Goal: Information Seeking & Learning: Learn about a topic

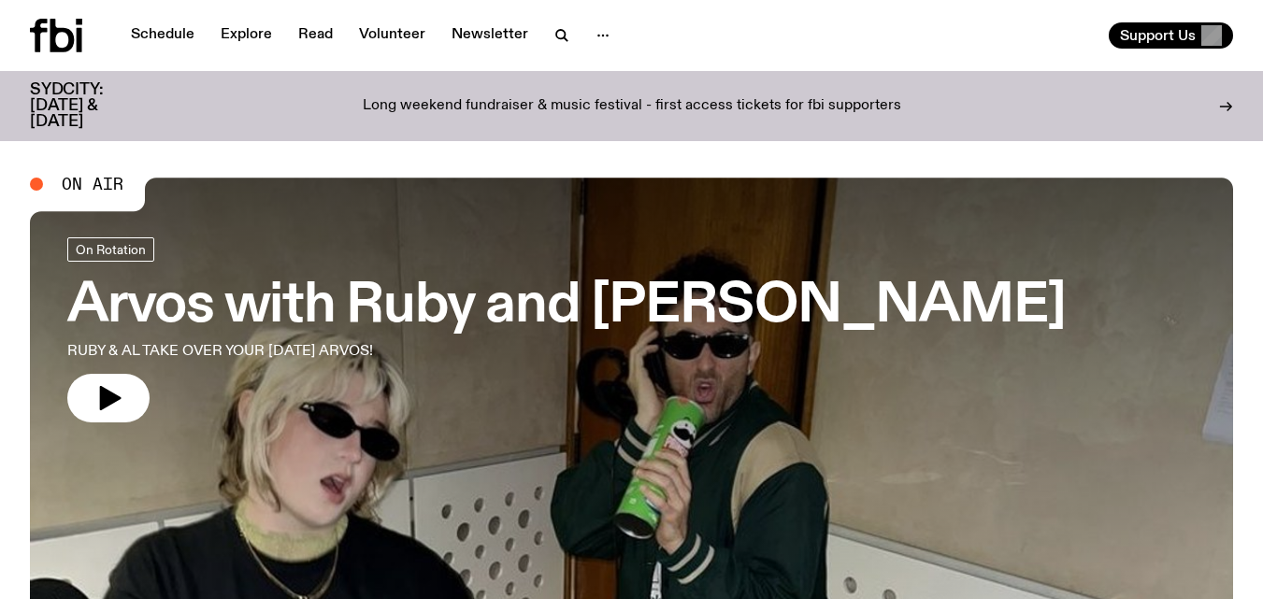
click at [179, 40] on link "Schedule" at bounding box center [163, 35] width 86 height 26
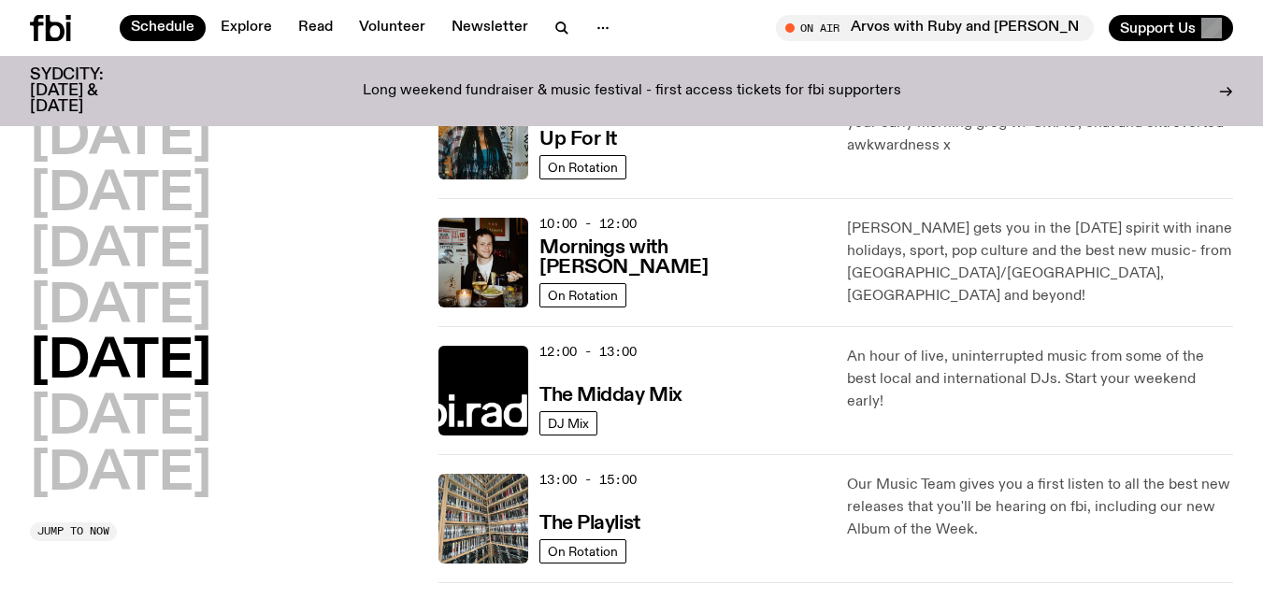
scroll to position [249, 0]
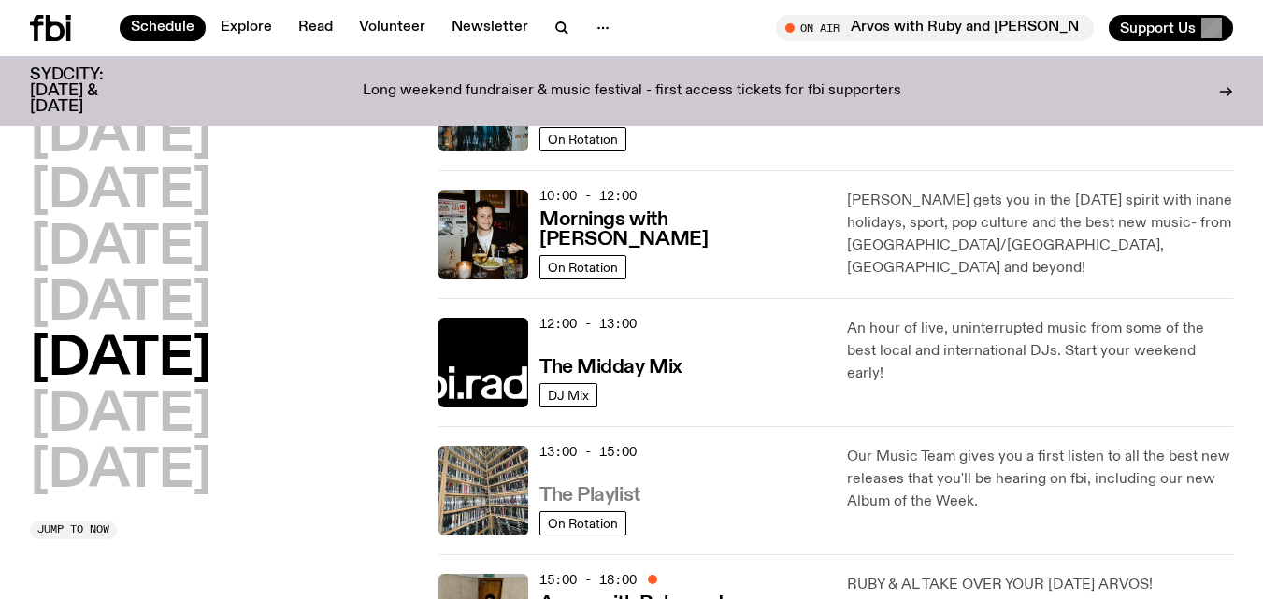
click at [621, 500] on h3 "The Playlist" at bounding box center [589, 496] width 101 height 20
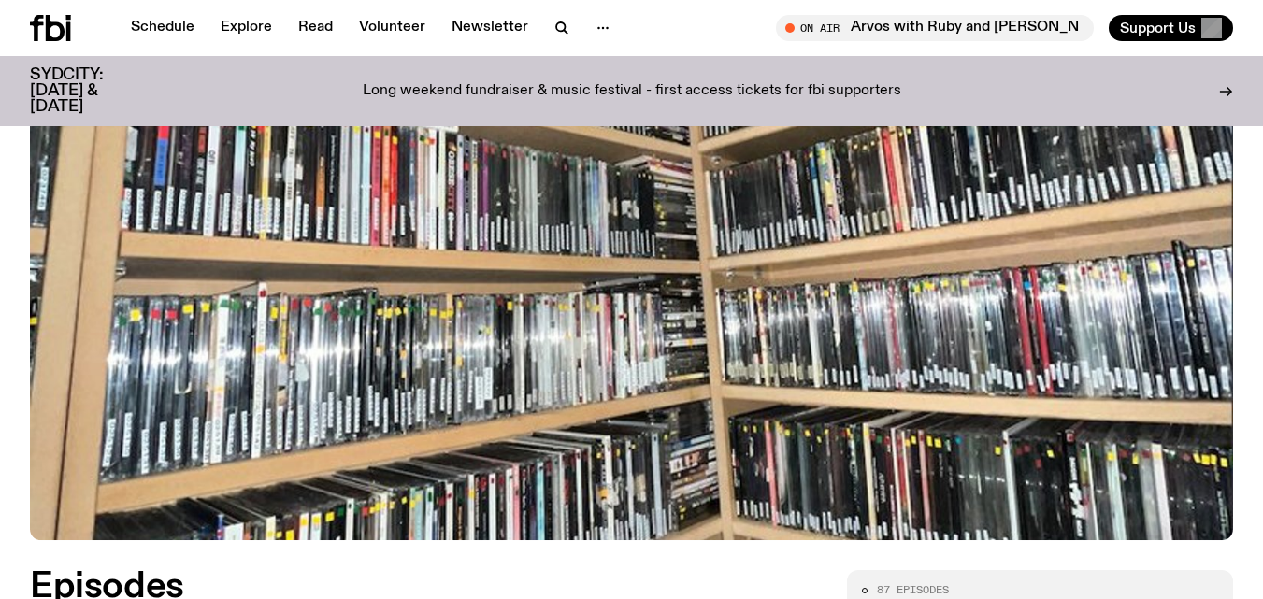
scroll to position [753, 0]
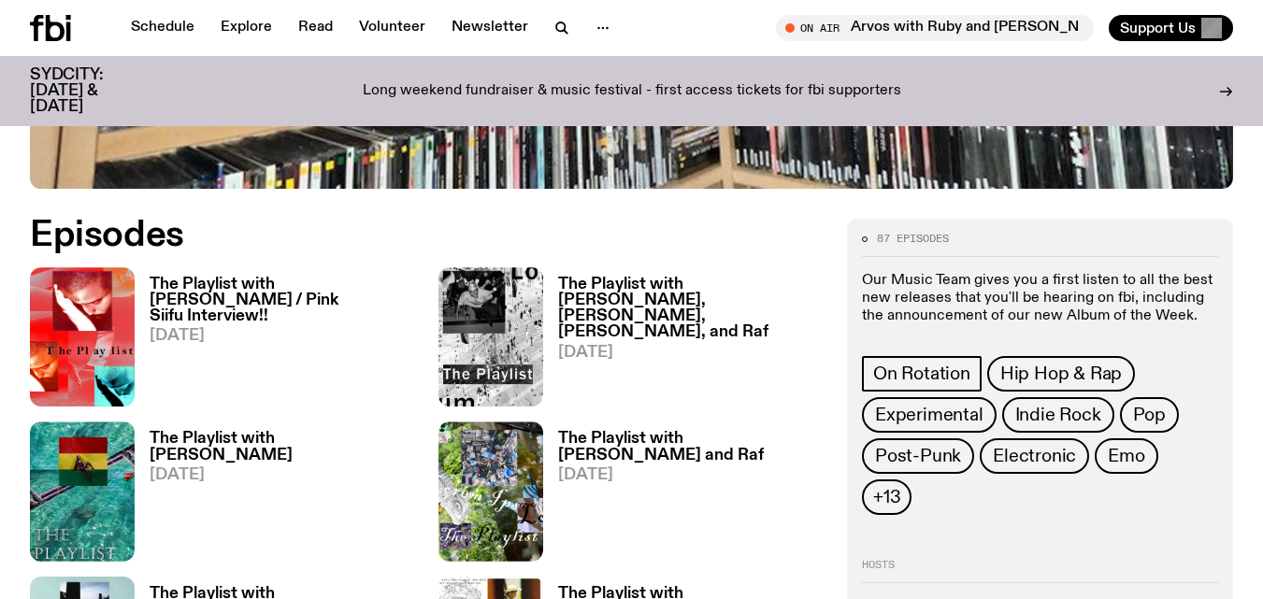
click at [210, 302] on h3 "The Playlist with [PERSON_NAME] / Pink Siifu Interview!!" at bounding box center [283, 301] width 266 height 48
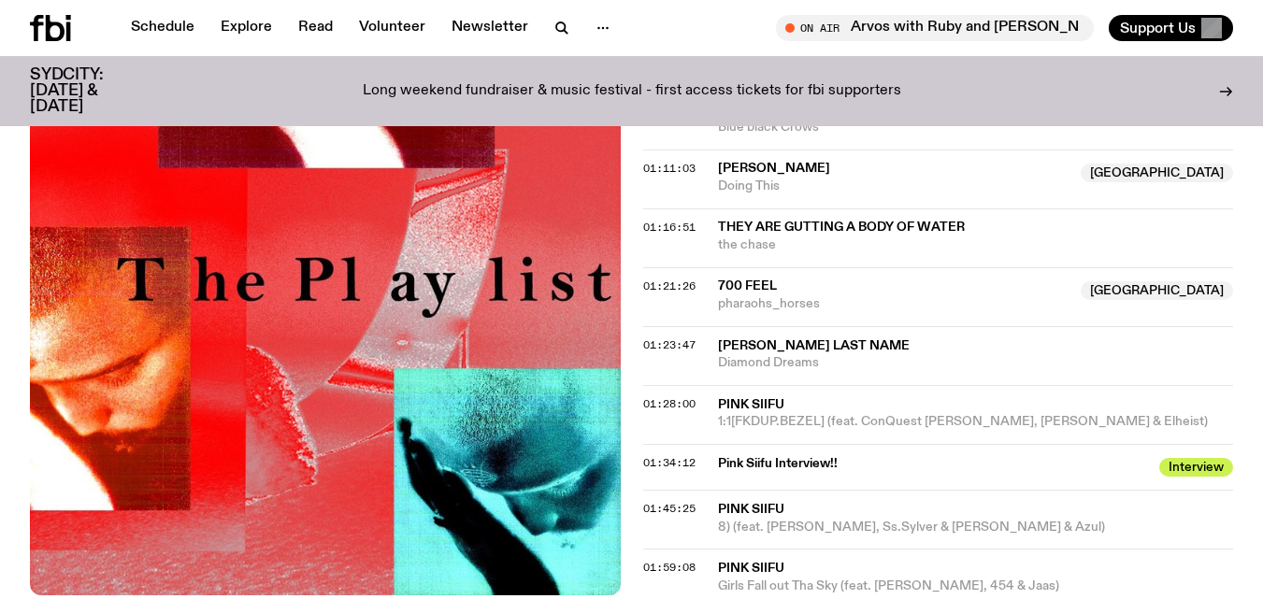
scroll to position [1704, 0]
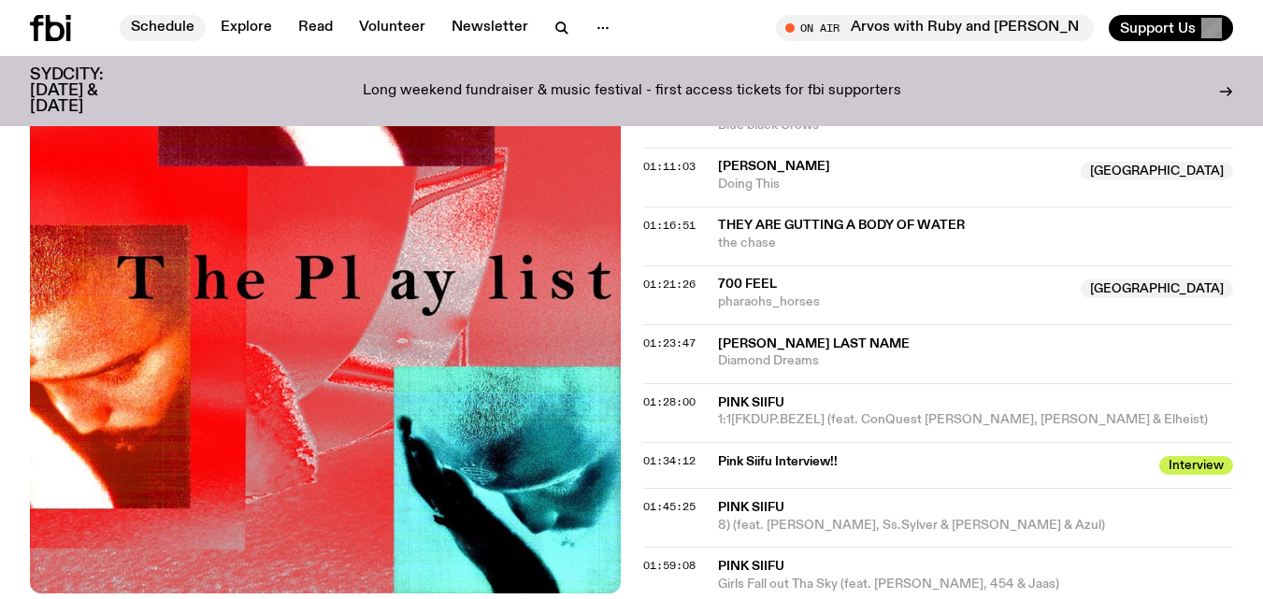
click at [150, 28] on link "Schedule" at bounding box center [163, 28] width 86 height 26
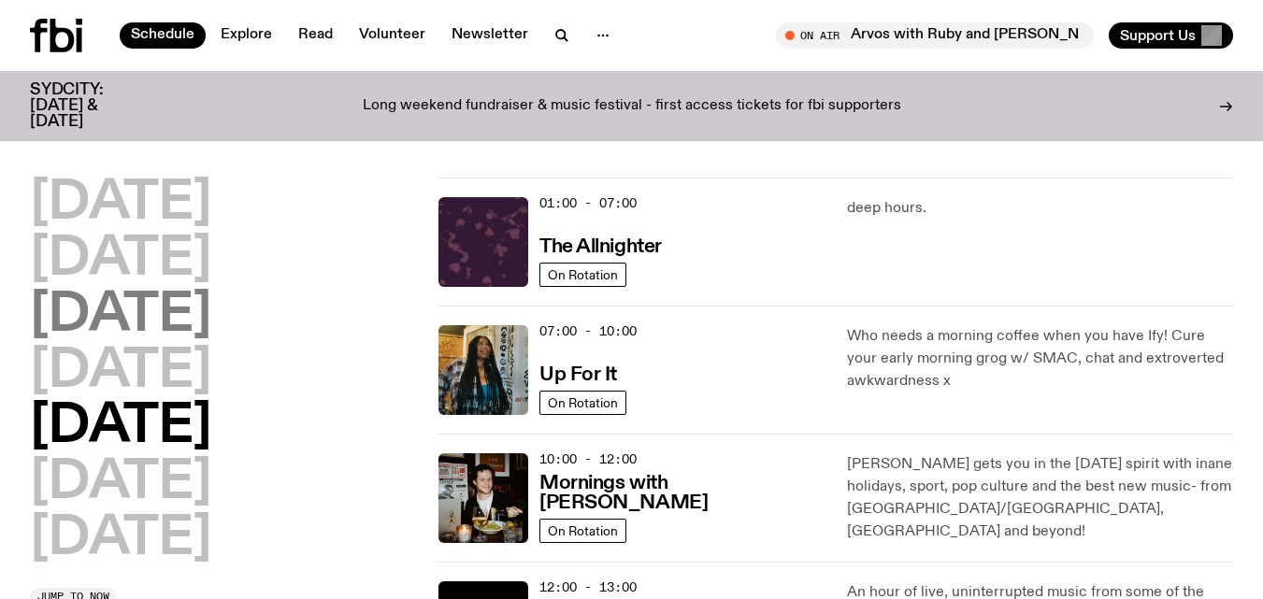
click at [211, 311] on h2 "[DATE]" at bounding box center [120, 316] width 181 height 52
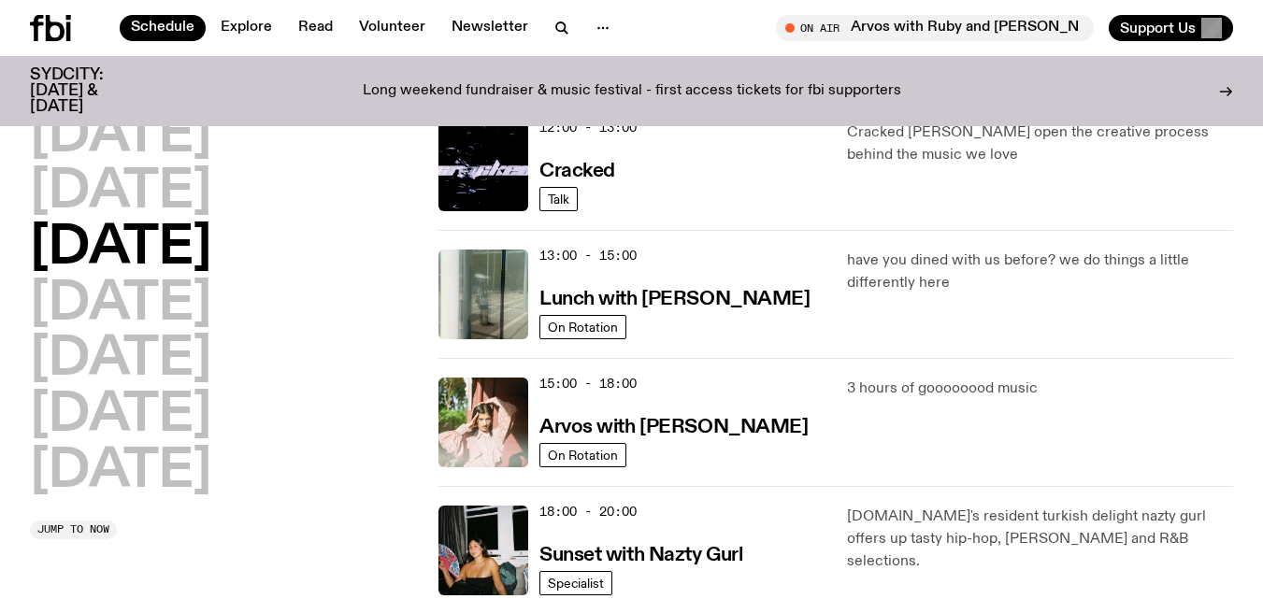
scroll to position [463, 0]
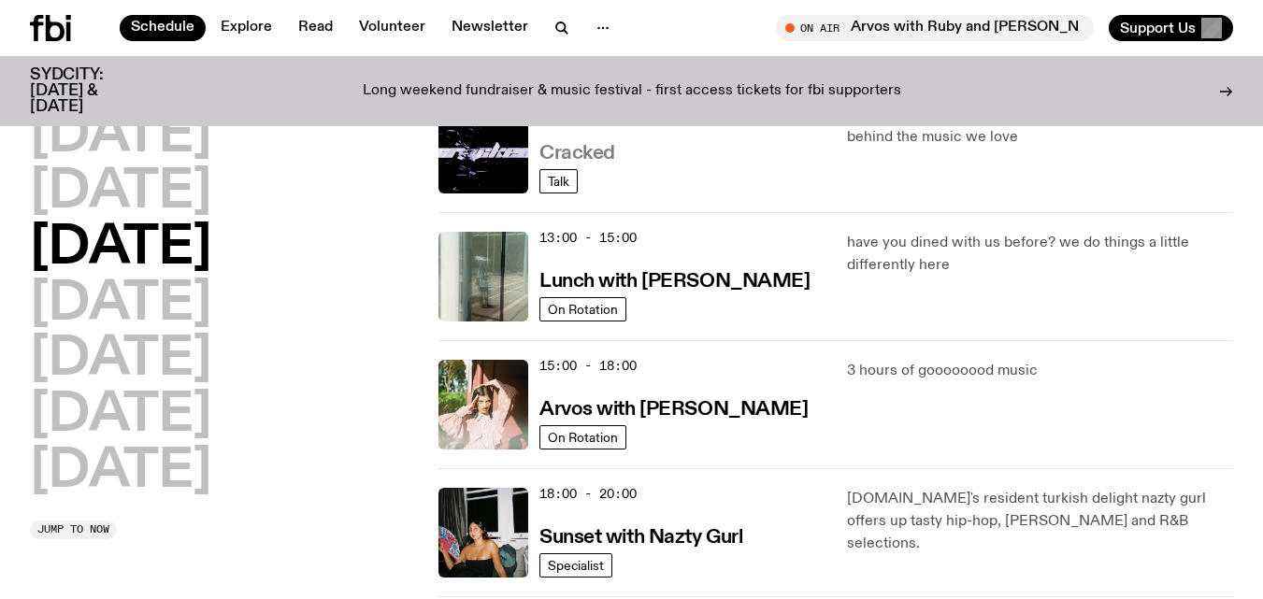
click at [598, 163] on h3 "Cracked" at bounding box center [577, 154] width 76 height 20
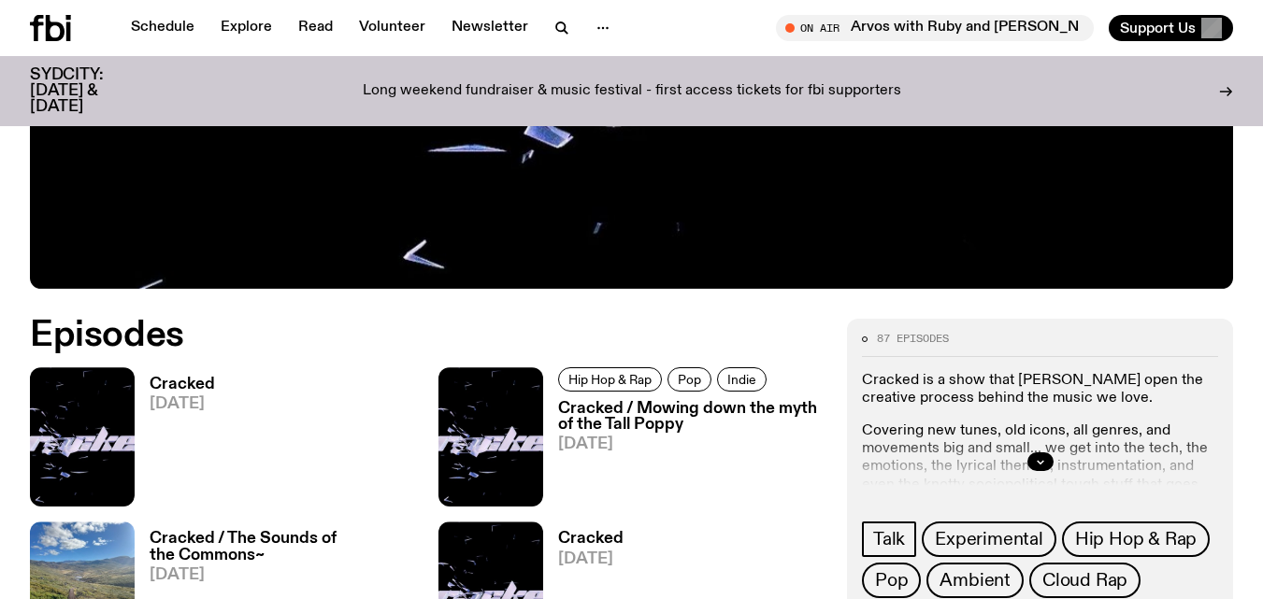
scroll to position [658, 0]
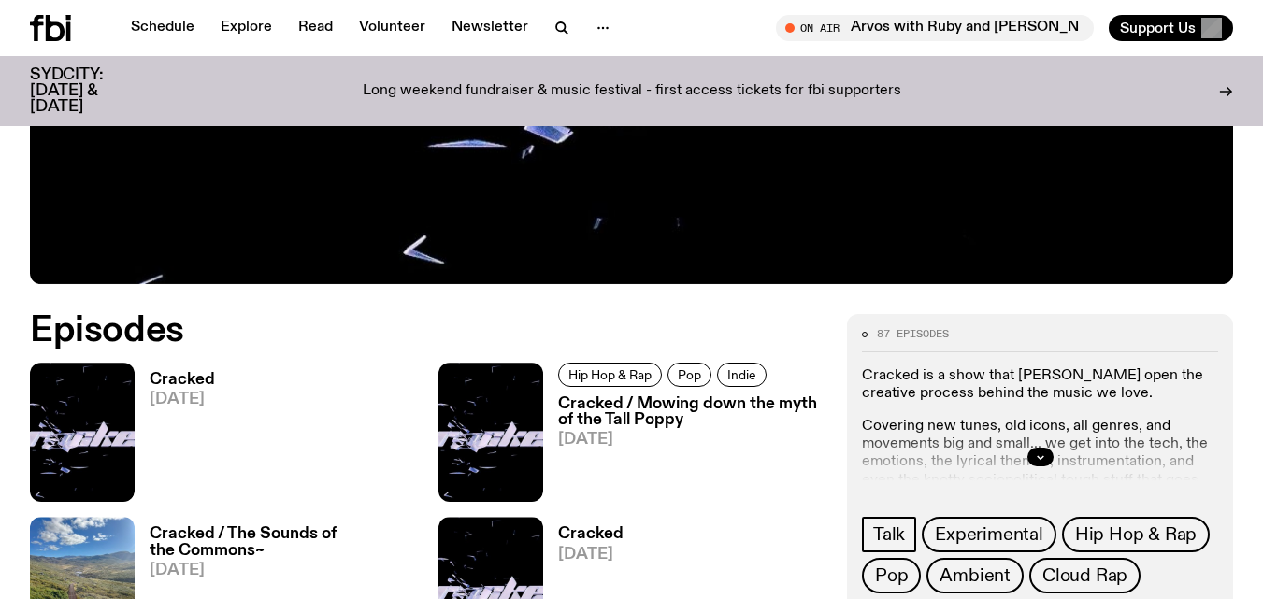
click at [200, 383] on h3 "Cracked" at bounding box center [182, 380] width 65 height 16
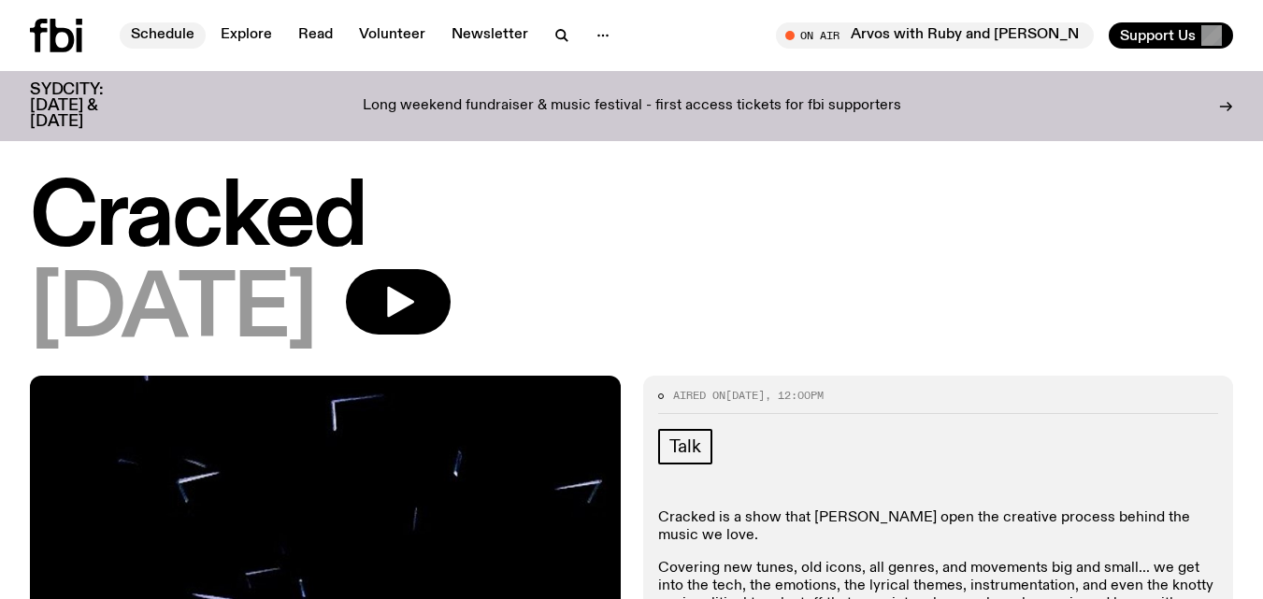
click at [148, 28] on link "Schedule" at bounding box center [163, 35] width 86 height 26
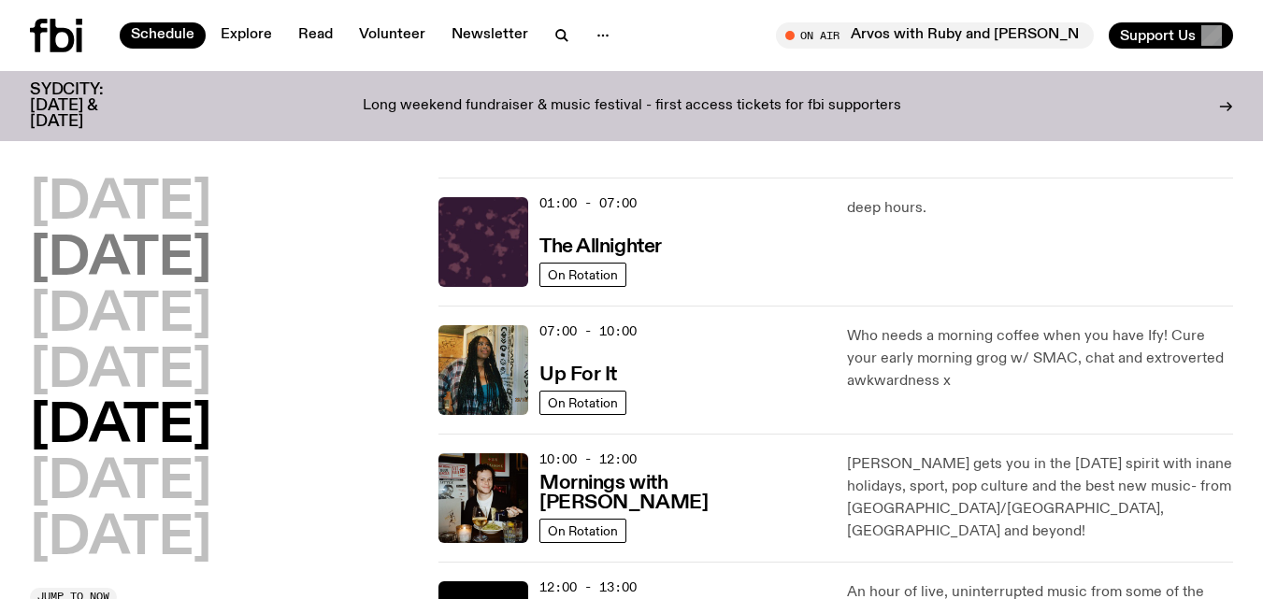
click at [177, 285] on h2 "[DATE]" at bounding box center [120, 260] width 181 height 52
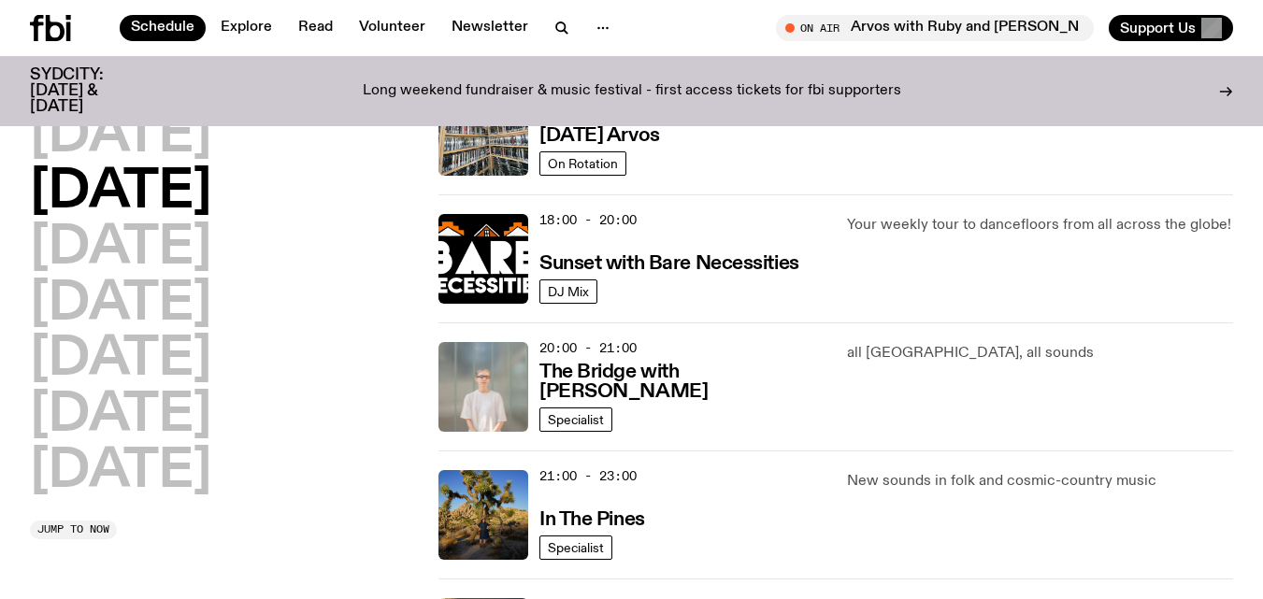
scroll to position [777, 0]
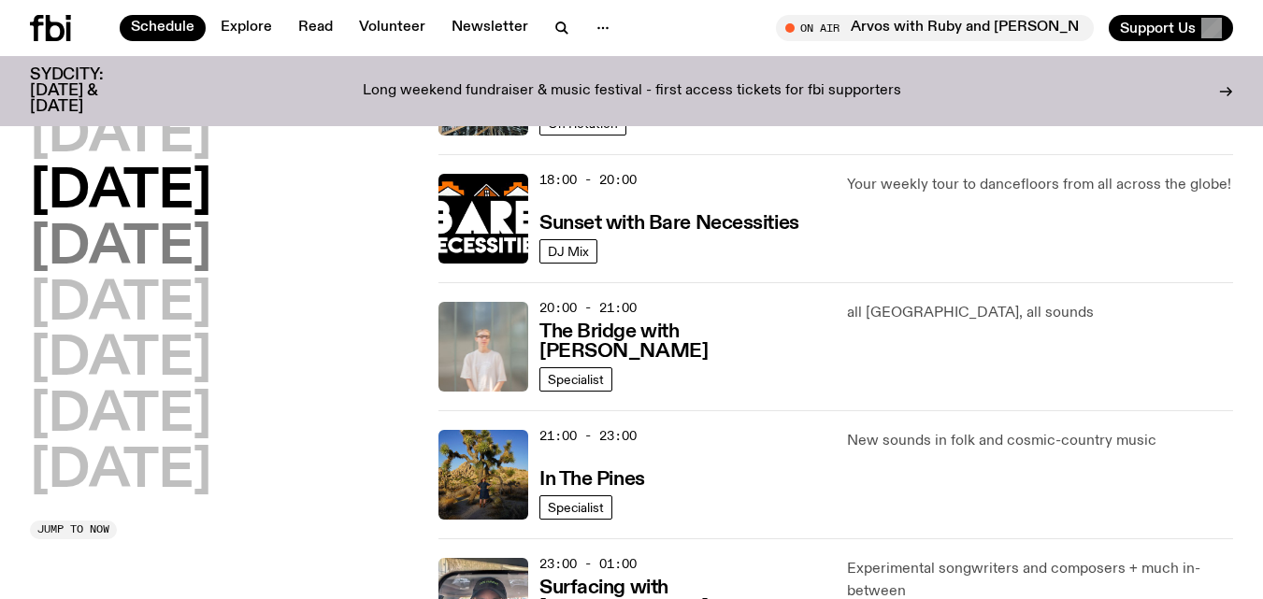
click at [165, 241] on h2 "[DATE]" at bounding box center [120, 248] width 181 height 52
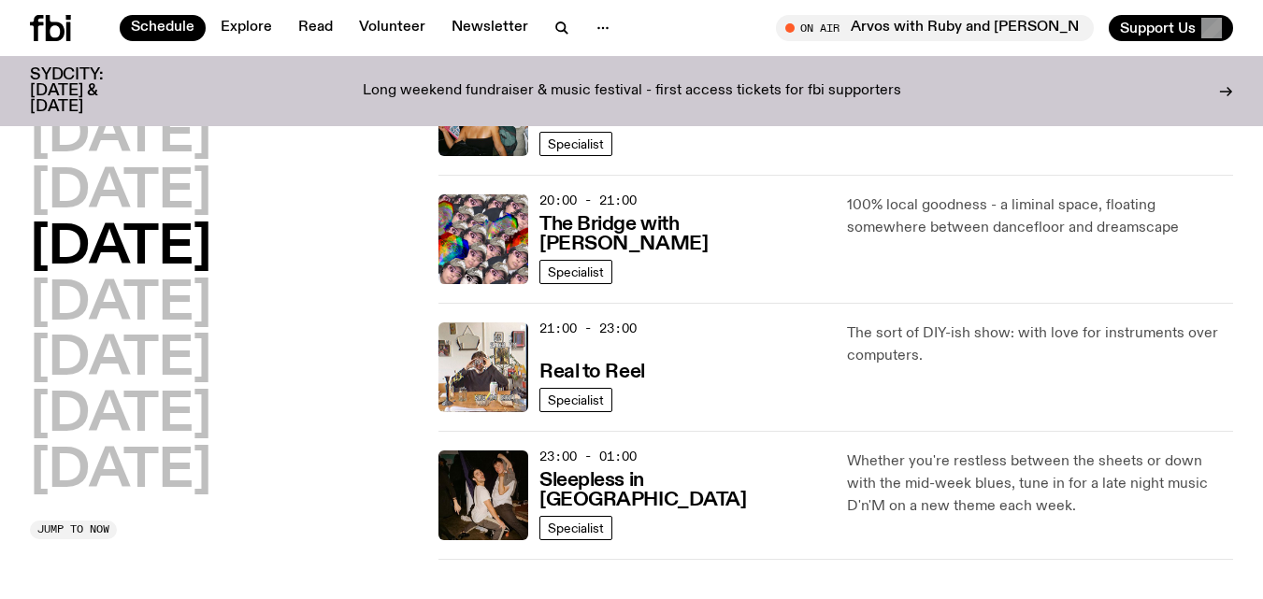
scroll to position [903, 0]
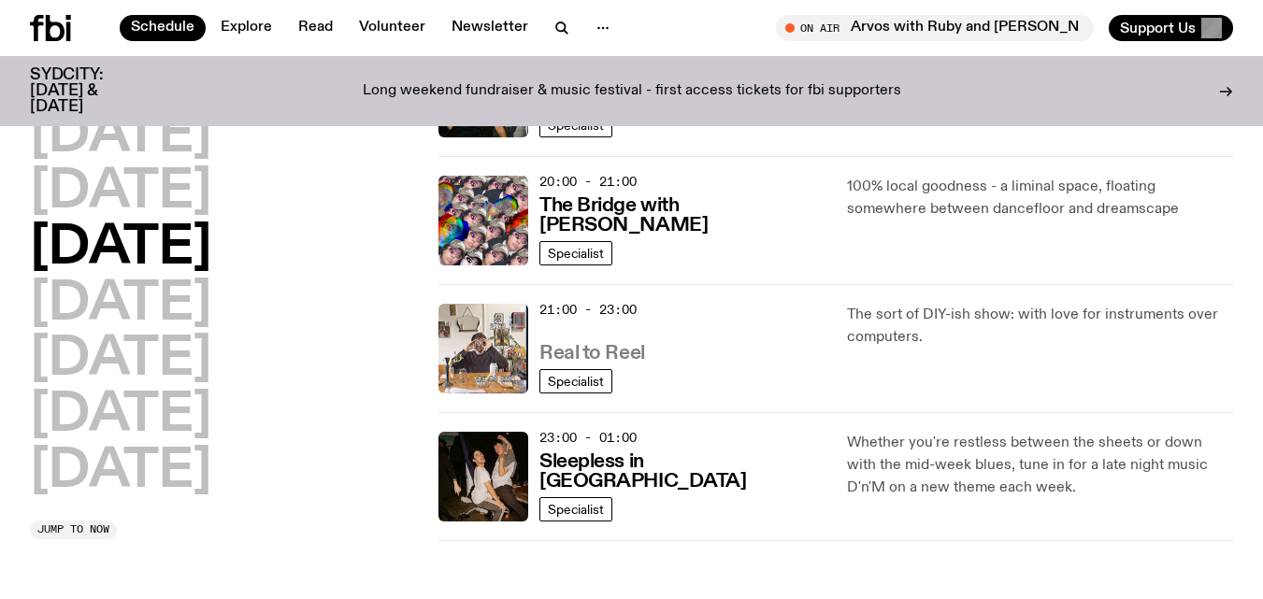
click at [635, 346] on h3 "Real to Reel" at bounding box center [592, 354] width 106 height 20
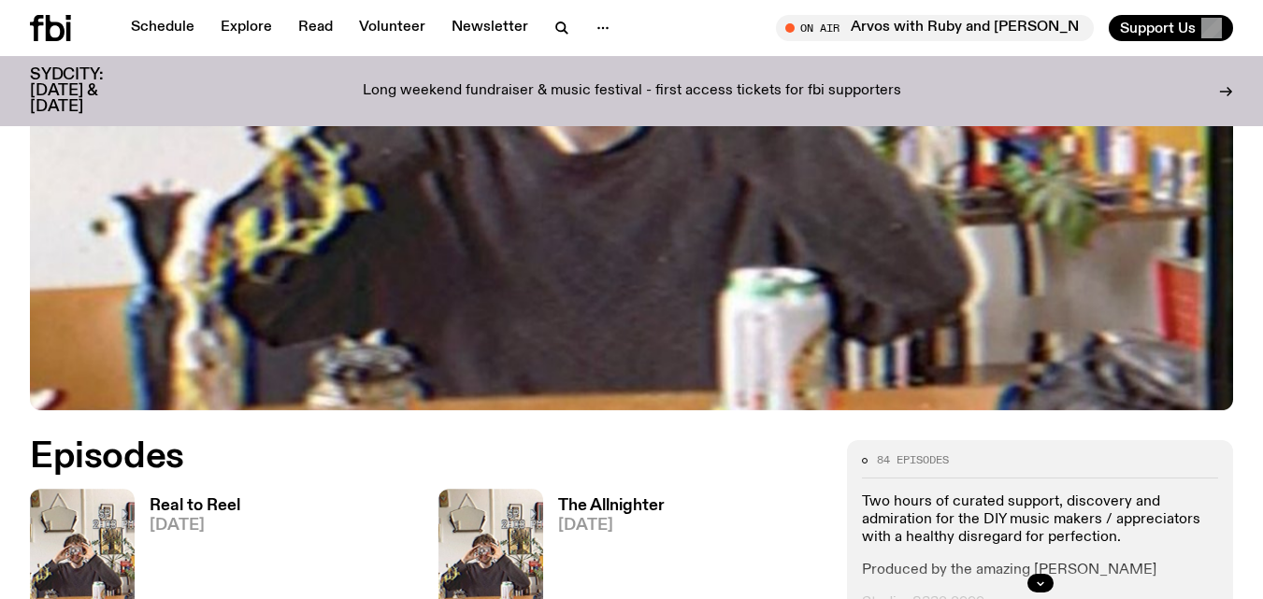
scroll to position [623, 0]
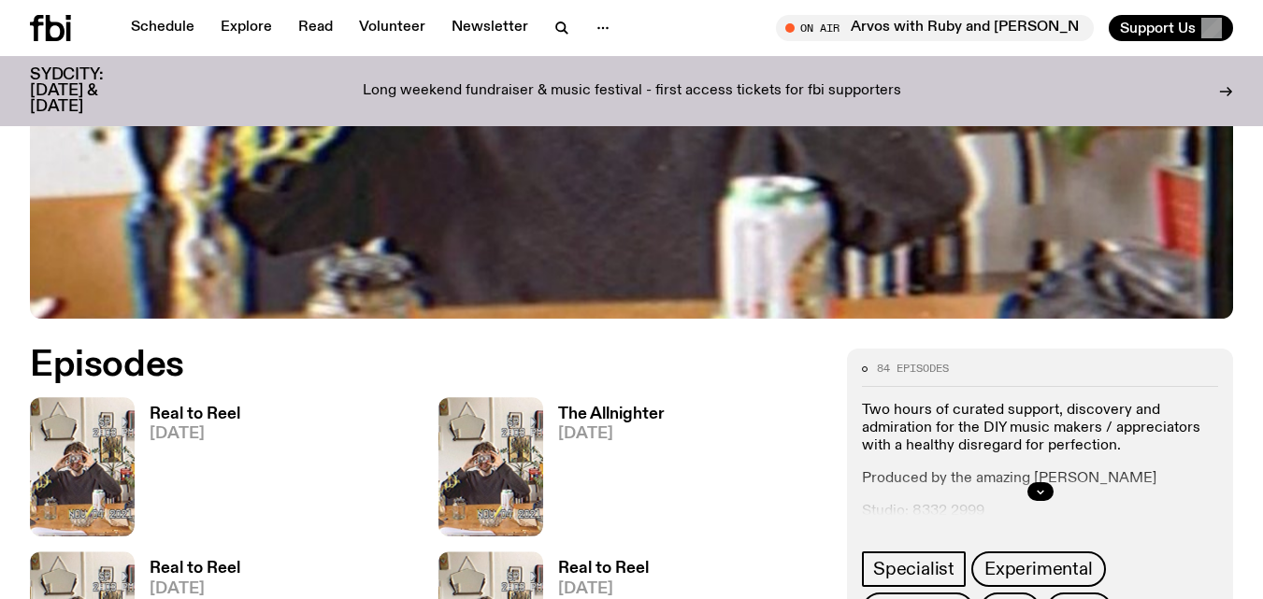
click at [209, 415] on h3 "Real to Reel" at bounding box center [195, 415] width 91 height 16
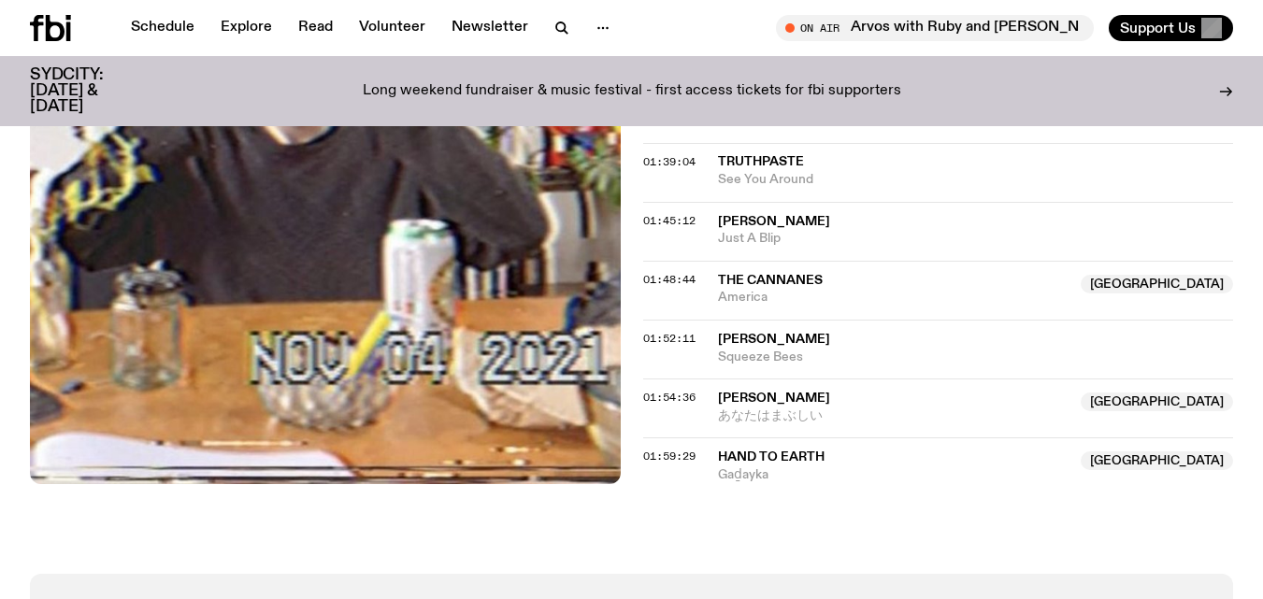
scroll to position [2013, 0]
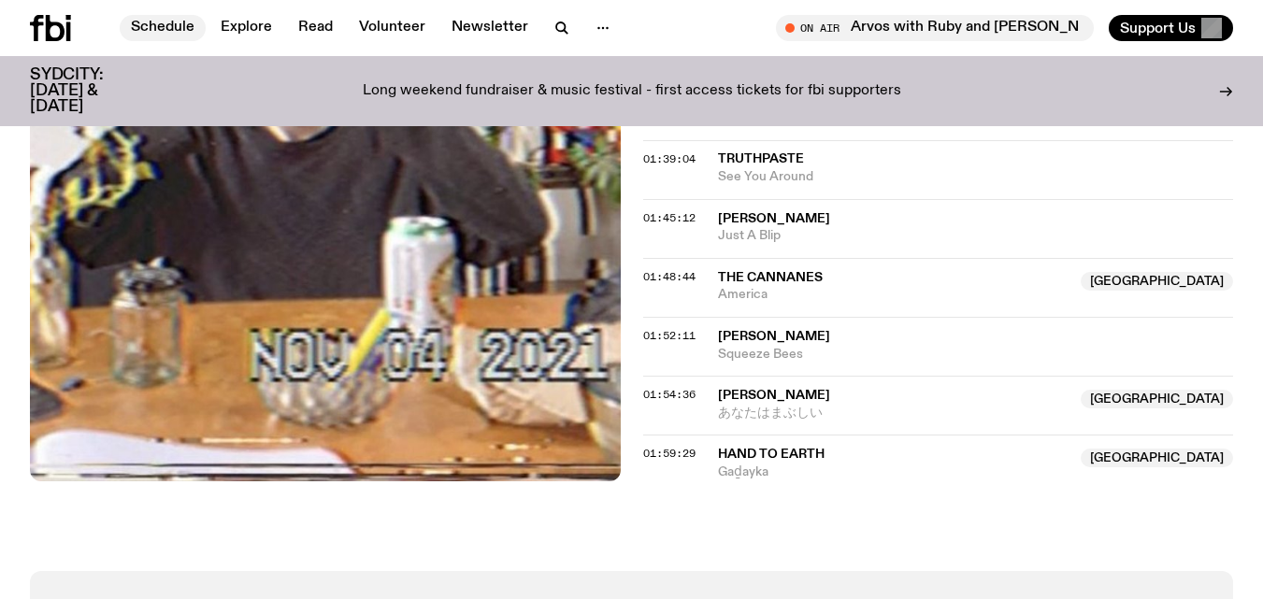
click at [179, 15] on link "Schedule" at bounding box center [163, 28] width 86 height 26
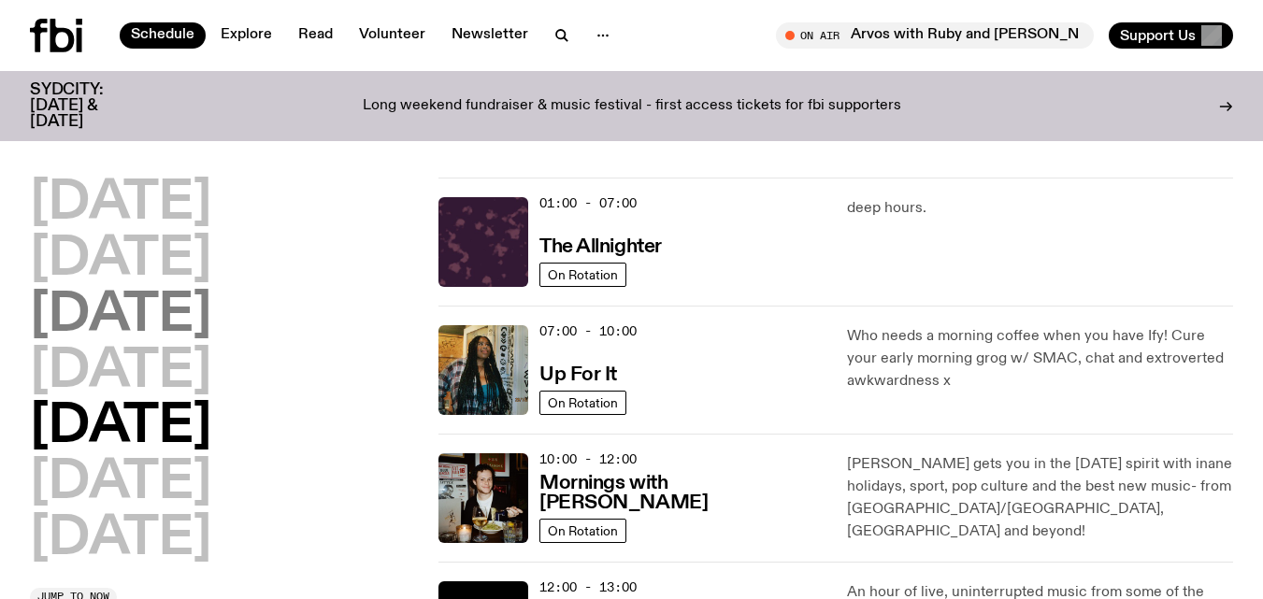
click at [170, 300] on h2 "[DATE]" at bounding box center [120, 316] width 181 height 52
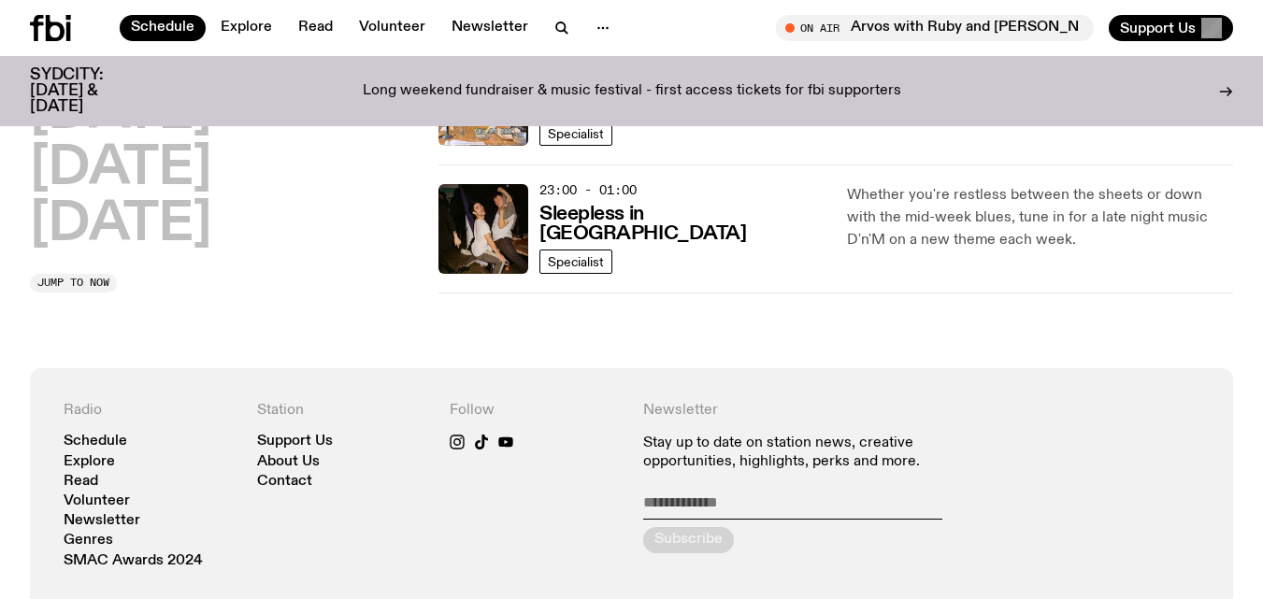
scroll to position [1165, 0]
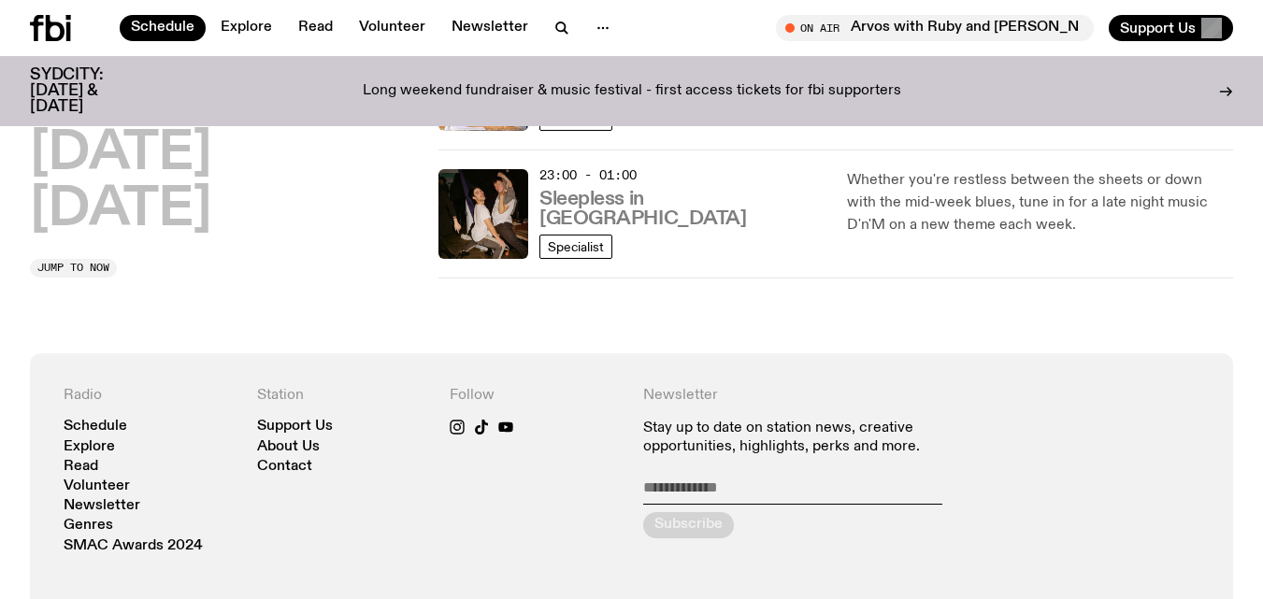
click at [672, 218] on h3 "Sleepless in [GEOGRAPHIC_DATA]" at bounding box center [681, 209] width 285 height 39
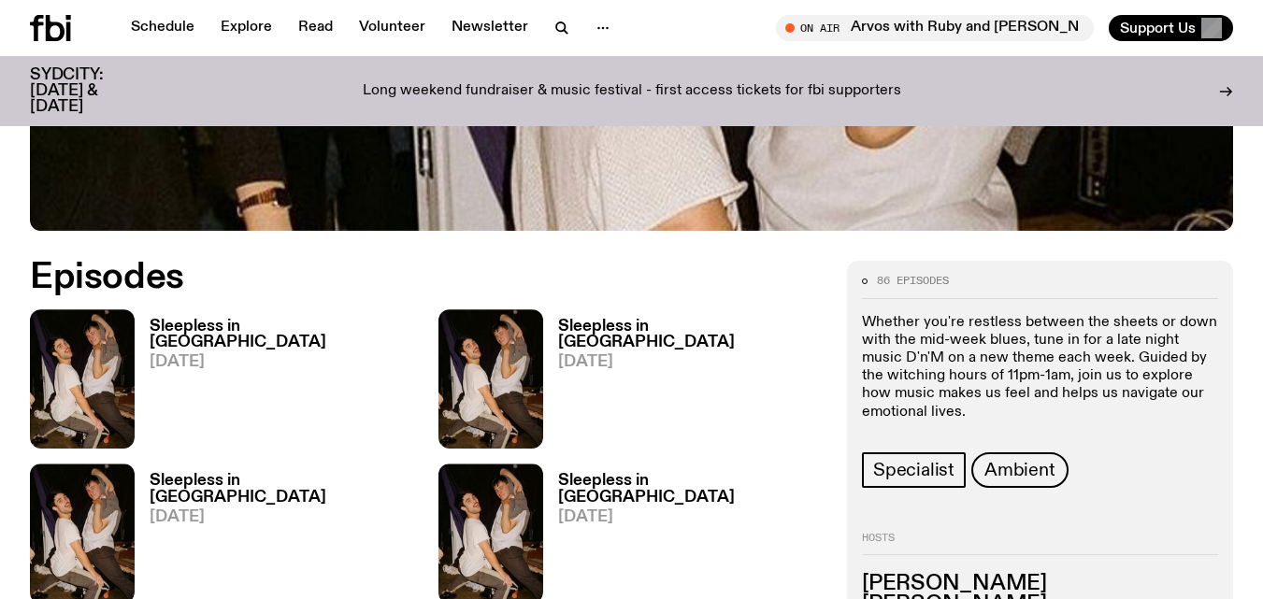
scroll to position [740, 0]
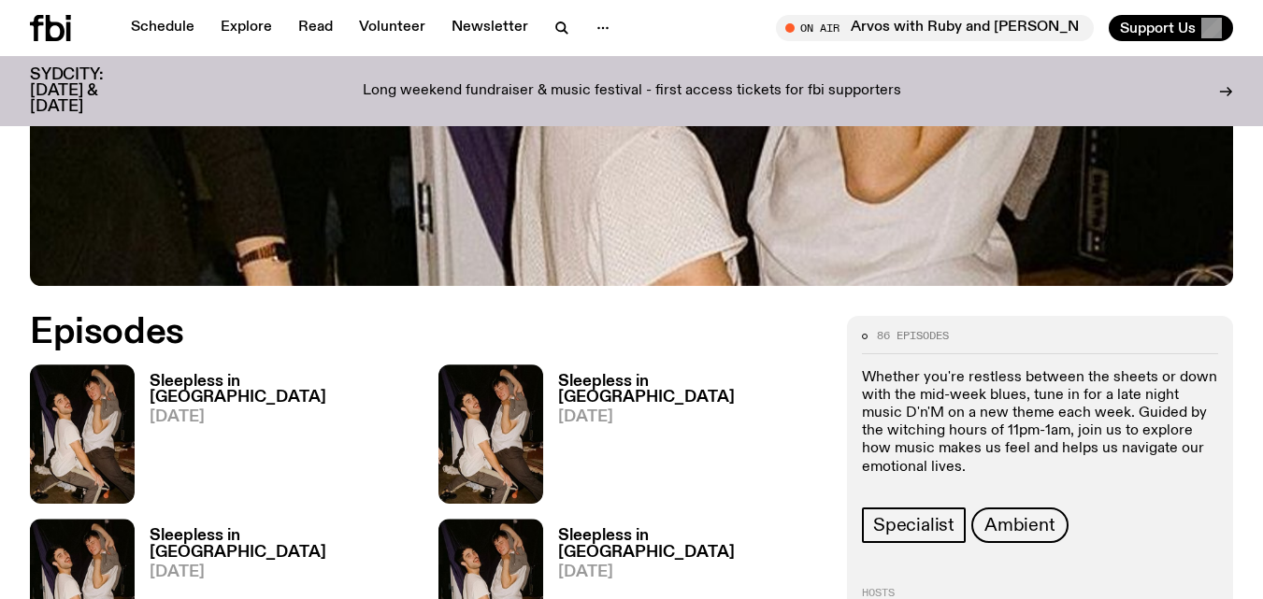
click at [278, 374] on h3 "Sleepless in [GEOGRAPHIC_DATA]" at bounding box center [283, 390] width 266 height 32
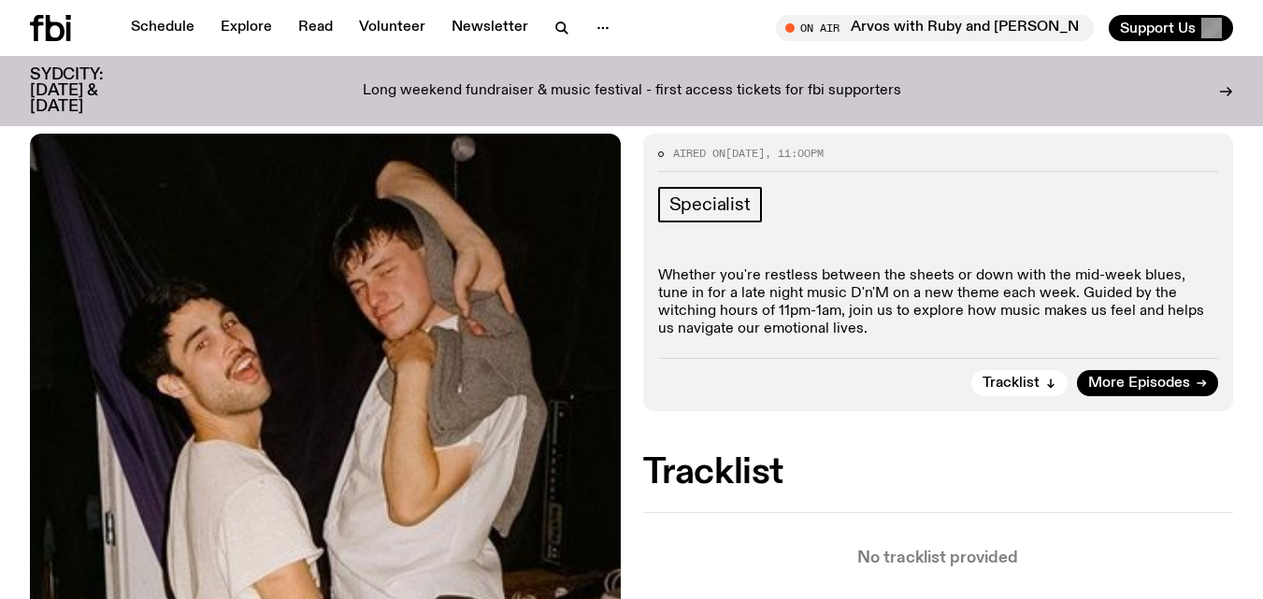
scroll to position [267, 0]
